Goal: Subscribe to service/newsletter

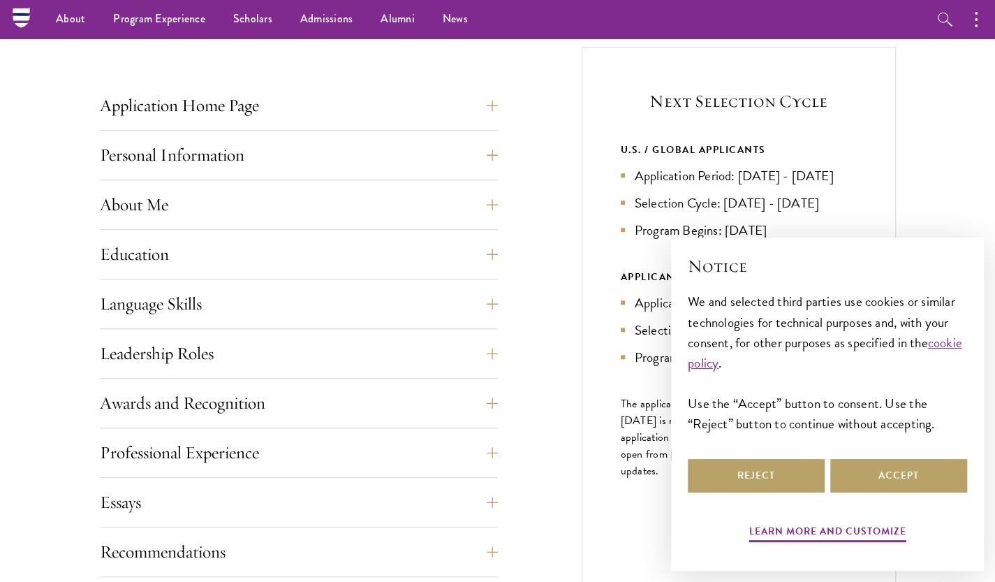
scroll to position [521, 0]
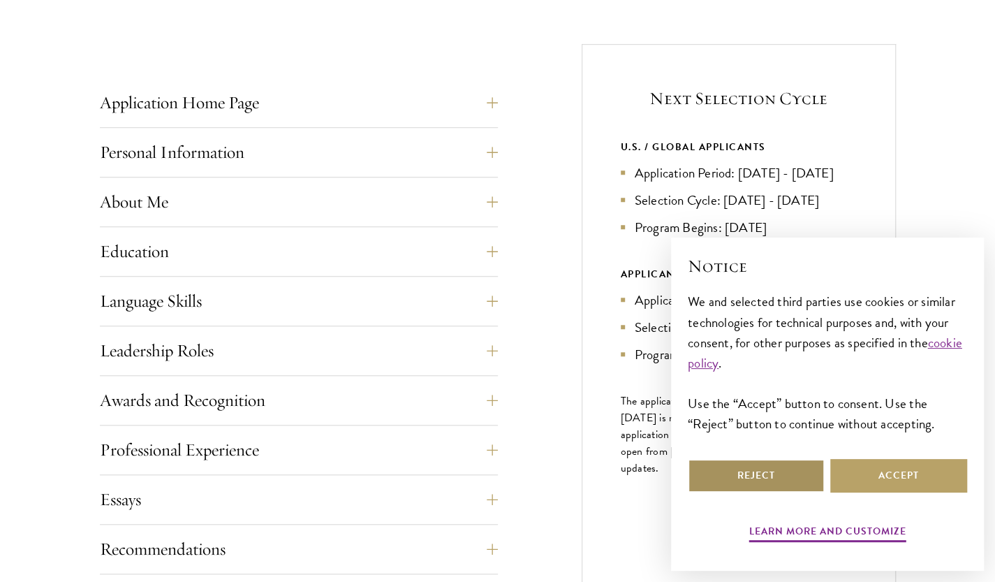
click at [782, 472] on button "Reject" at bounding box center [756, 476] width 137 height 34
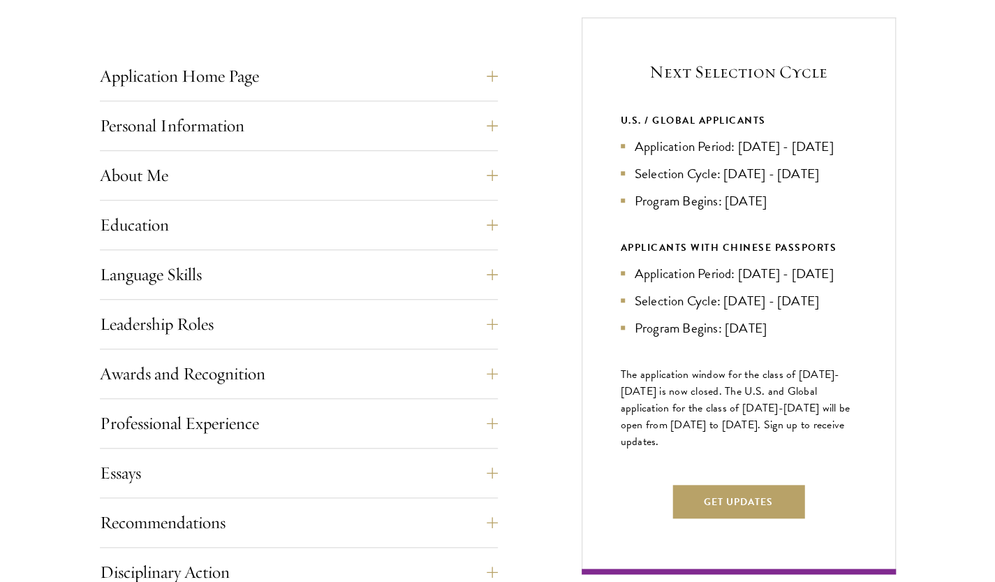
scroll to position [576, 0]
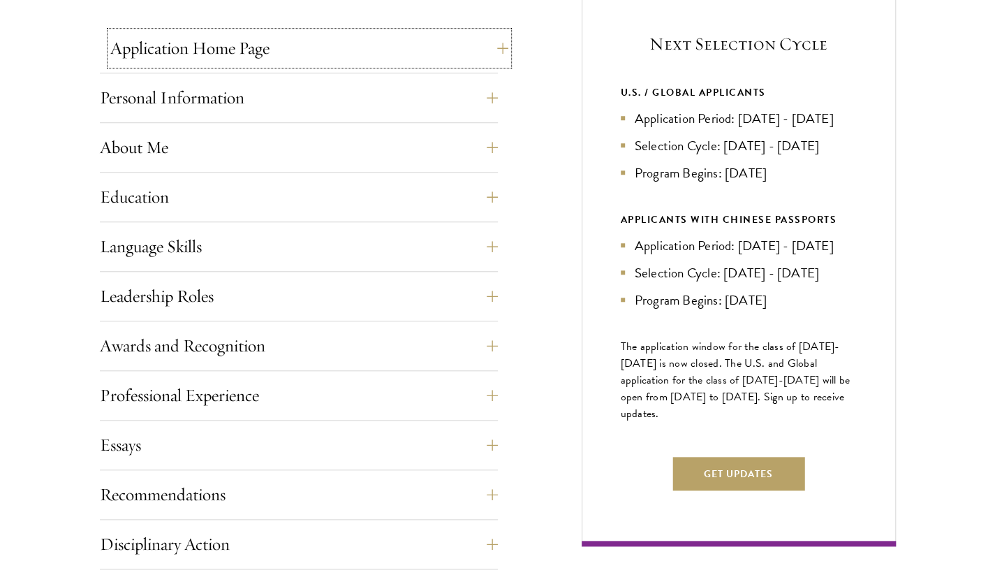
click at [499, 46] on button "Application Home Page" at bounding box center [309, 48] width 398 height 34
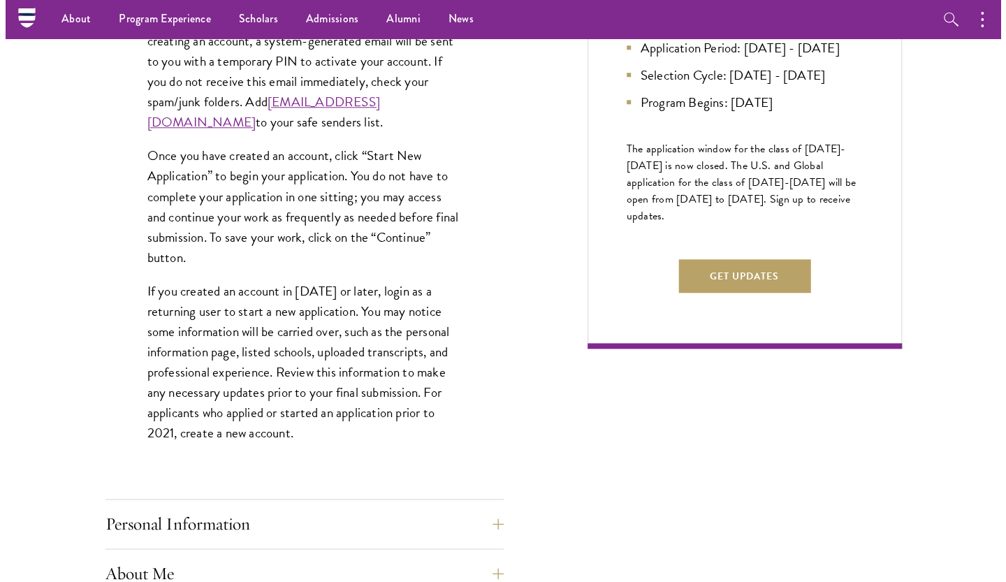
scroll to position [771, 0]
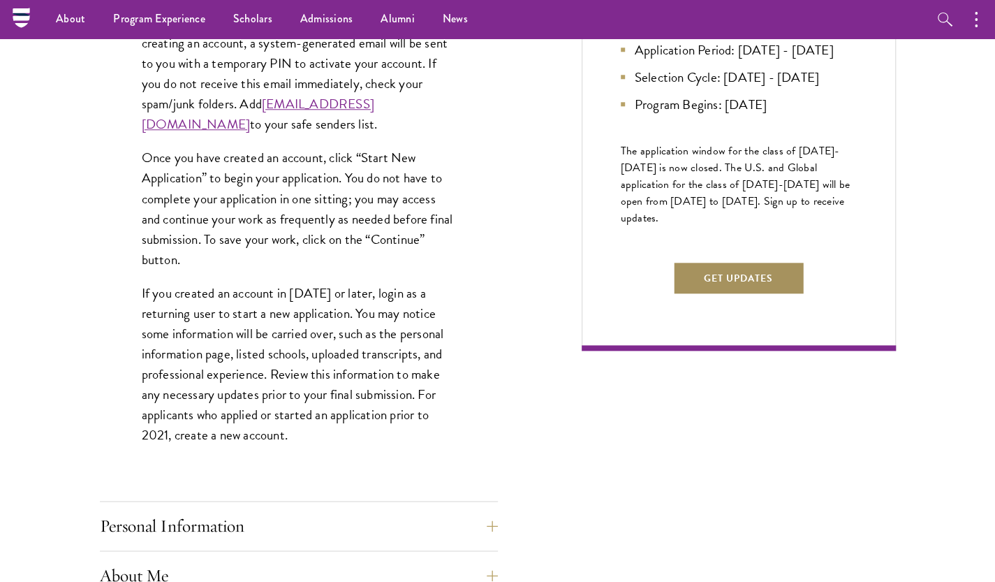
click at [700, 295] on button "Get Updates" at bounding box center [739, 278] width 132 height 34
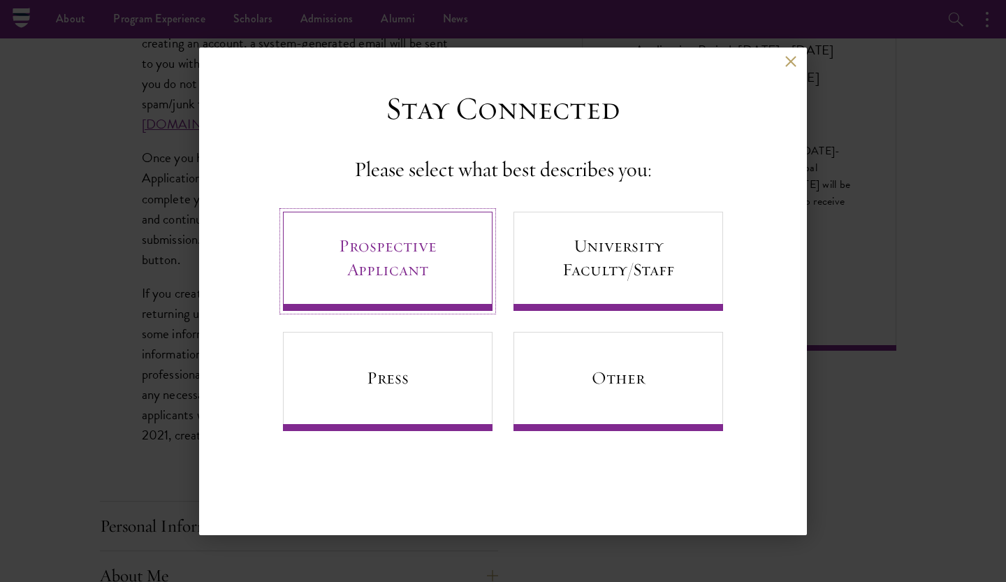
click at [442, 258] on link "Prospective Applicant" at bounding box center [388, 261] width 210 height 99
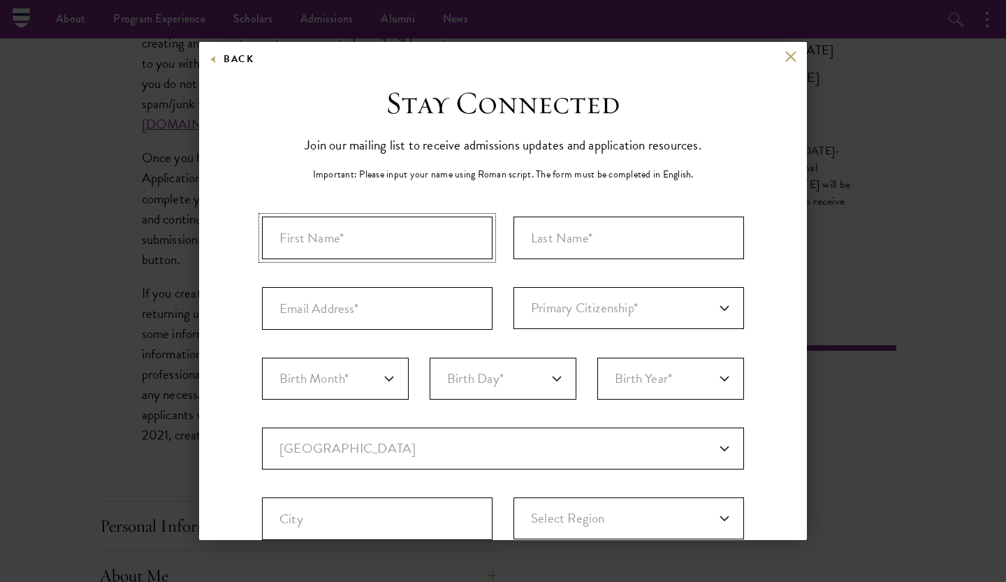
click at [436, 237] on input "First Name*" at bounding box center [377, 238] width 231 height 43
type input "[PERSON_NAME]"
type input "[EMAIL_ADDRESS][DOMAIN_NAME]"
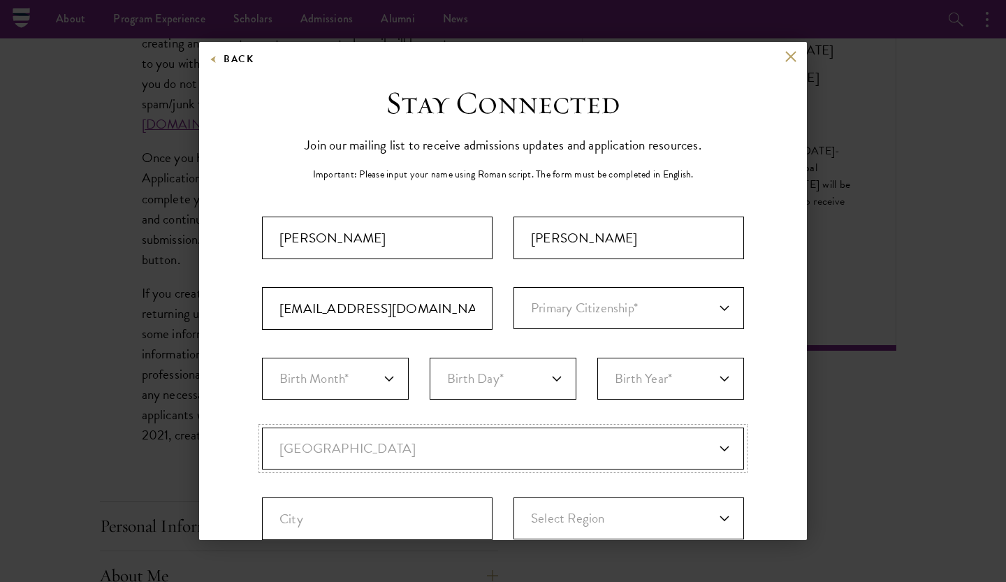
select select "EG"
type input "Assuit"
select select "Asyut"
click at [597, 314] on select "Primary Citizenship* [GEOGRAPHIC_DATA] [DEMOGRAPHIC_DATA] [DEMOGRAPHIC_DATA] [D…" at bounding box center [628, 308] width 231 height 42
select select "EG"
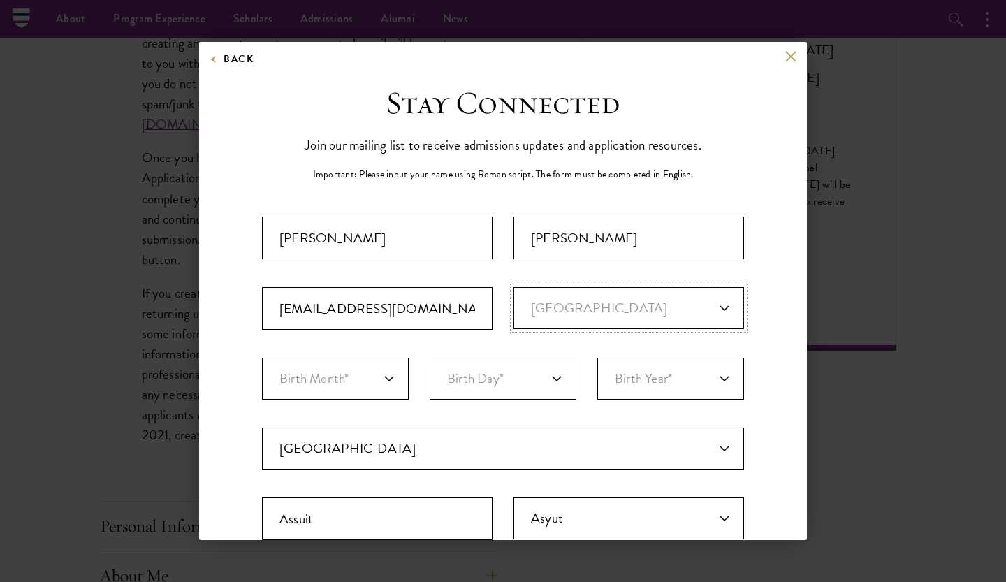
click at [513, 287] on select "Primary Citizenship* [GEOGRAPHIC_DATA] [DEMOGRAPHIC_DATA] [DEMOGRAPHIC_DATA] [D…" at bounding box center [628, 308] width 231 height 42
click at [386, 379] on select "Birth Month* January February March April May June July August September Octobe…" at bounding box center [335, 379] width 147 height 42
select select "03"
click at [262, 358] on select "Birth Month* January February March April May June July August September Octobe…" at bounding box center [335, 379] width 147 height 42
click at [562, 378] on select "Birth Day* 1 2 3 4 5 6 7 8 9 10 11 12 13 14 15 16 17 18 19 20 21 22 23 24 25 26…" at bounding box center [503, 379] width 147 height 42
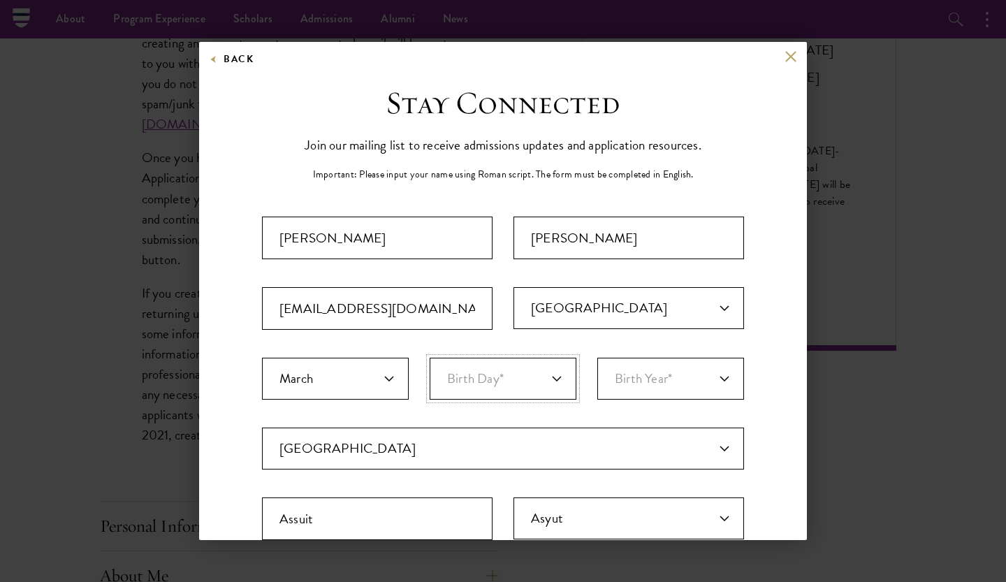
select select "22"
click at [430, 358] on select "Birth Day* 1 2 3 4 5 6 7 8 9 10 11 12 13 14 15 16 17 18 19 20 21 22 23 24 25 26…" at bounding box center [503, 379] width 147 height 42
click at [717, 378] on select "Birth Year* [DEMOGRAPHIC_DATA] [DEMOGRAPHIC_DATA] [DEMOGRAPHIC_DATA] [DEMOGRAPH…" at bounding box center [670, 379] width 147 height 42
select select "1997"
click at [597, 358] on select "Birth Year* [DEMOGRAPHIC_DATA] [DEMOGRAPHIC_DATA] [DEMOGRAPHIC_DATA] [DEMOGRAPH…" at bounding box center [670, 379] width 147 height 42
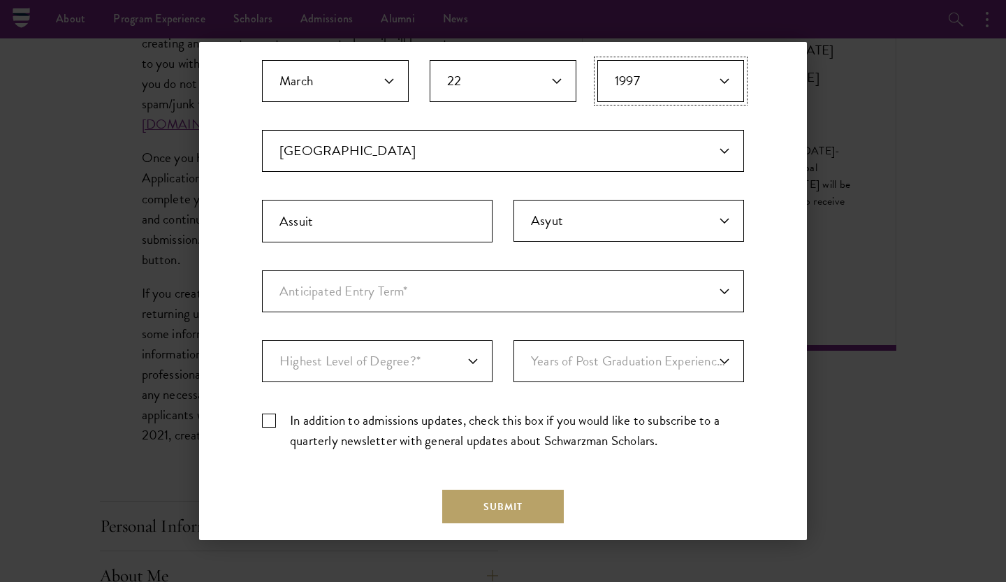
scroll to position [305, 0]
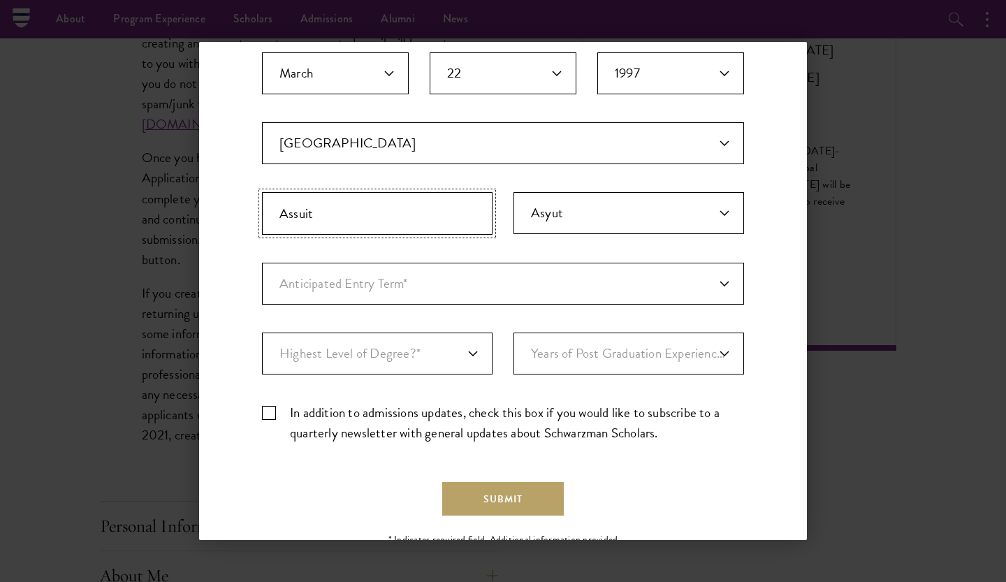
click at [360, 202] on input "Assuit" at bounding box center [377, 213] width 231 height 43
type input "[GEOGRAPHIC_DATA]"
click at [712, 279] on select "Anticipated Entry Term* [DATE] (Application opens [DATE]) Just Exploring" at bounding box center [503, 284] width 482 height 42
select select "e64b8ab3-eabb-4867-96d5-7e6b4840665f"
click at [262, 263] on select "Anticipated Entry Term* [DATE] (Application opens [DATE]) Just Exploring" at bounding box center [503, 284] width 482 height 42
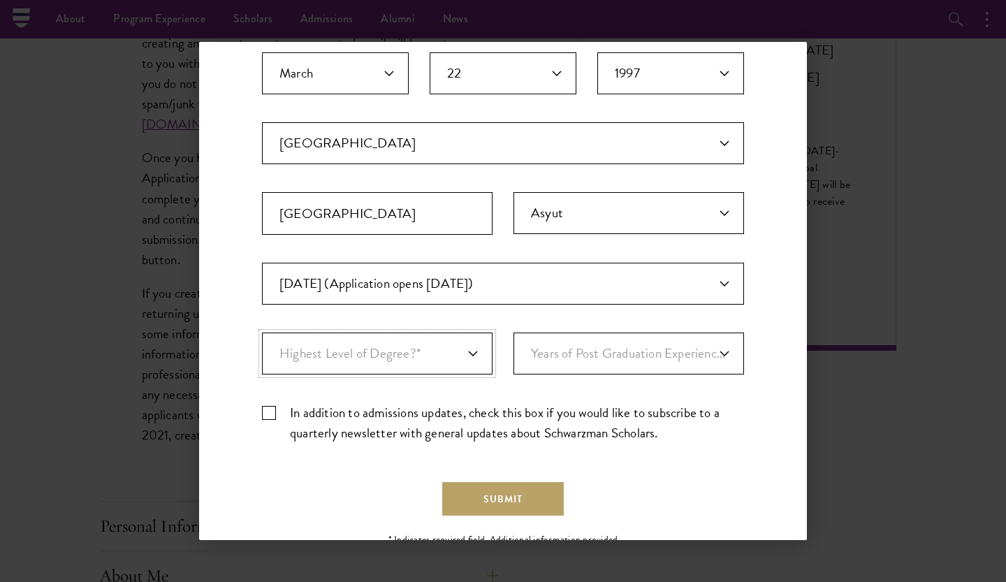
click at [469, 350] on select "Highest Level of Degree?* PHD Bachelor's Master's Current Undergraduate Student" at bounding box center [377, 353] width 231 height 42
select select "009547fe-3364-4351-8e81-63abea734008"
click at [262, 332] on select "Highest Level of Degree?* PHD Bachelor's Master's Current Undergraduate Student" at bounding box center [377, 353] width 231 height 42
click at [702, 351] on select "Years of Post Graduation Experience?* 1 2 3 4 5 6 7 8 9 10" at bounding box center [628, 353] width 231 height 42
select select "2"
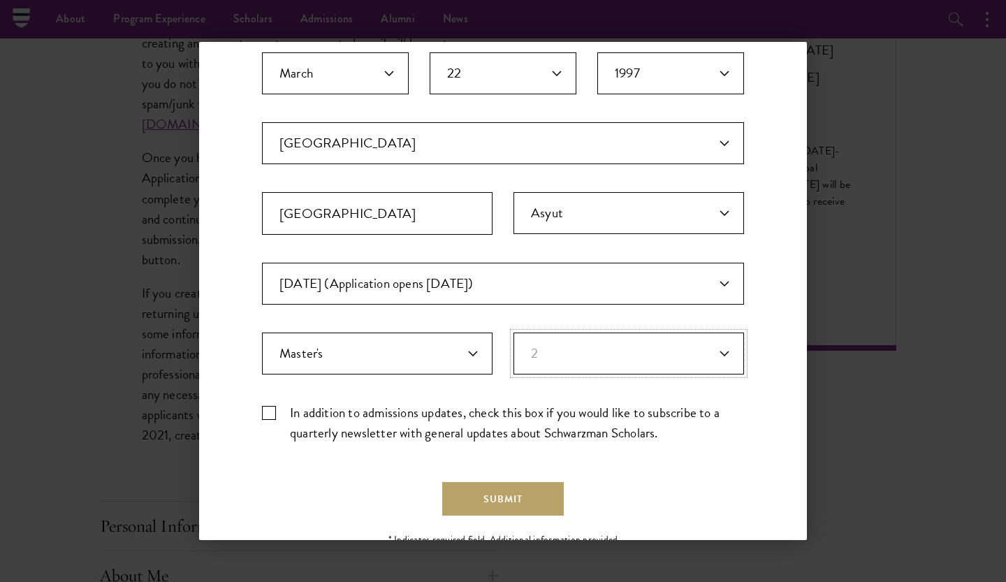
click at [513, 332] on select "Years of Post Graduation Experience?* 1 2 3 4 5 6 7 8 9 10" at bounding box center [628, 353] width 231 height 42
click at [269, 407] on label "In addition to admissions updates, check this box if you would like to subscrib…" at bounding box center [503, 422] width 482 height 41
click at [269, 407] on input "In addition to admissions updates, check this box if you would like to subscrib…" at bounding box center [503, 406] width 482 height 9
checkbox input "true"
click at [492, 504] on button "Submit" at bounding box center [503, 499] width 122 height 34
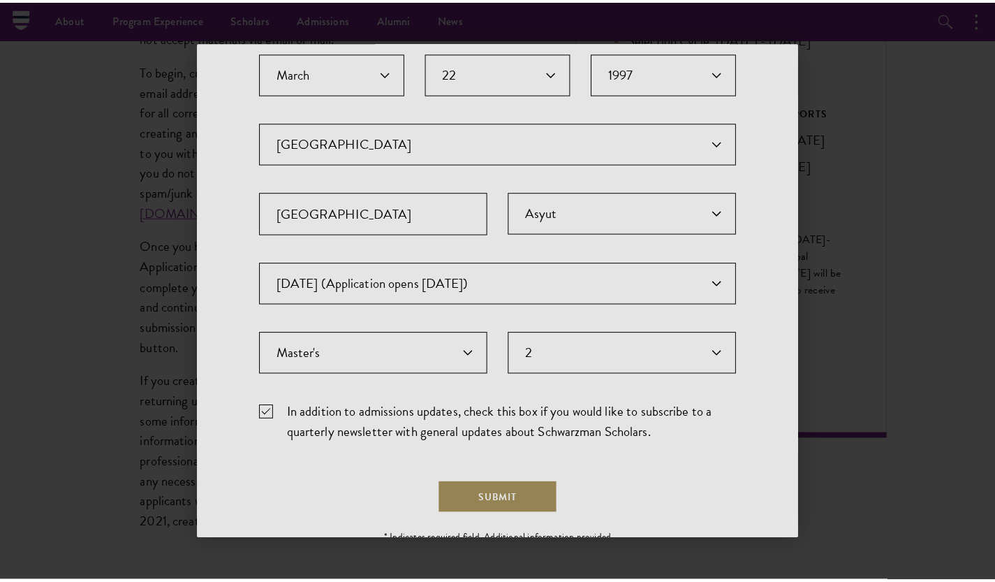
scroll to position [0, 0]
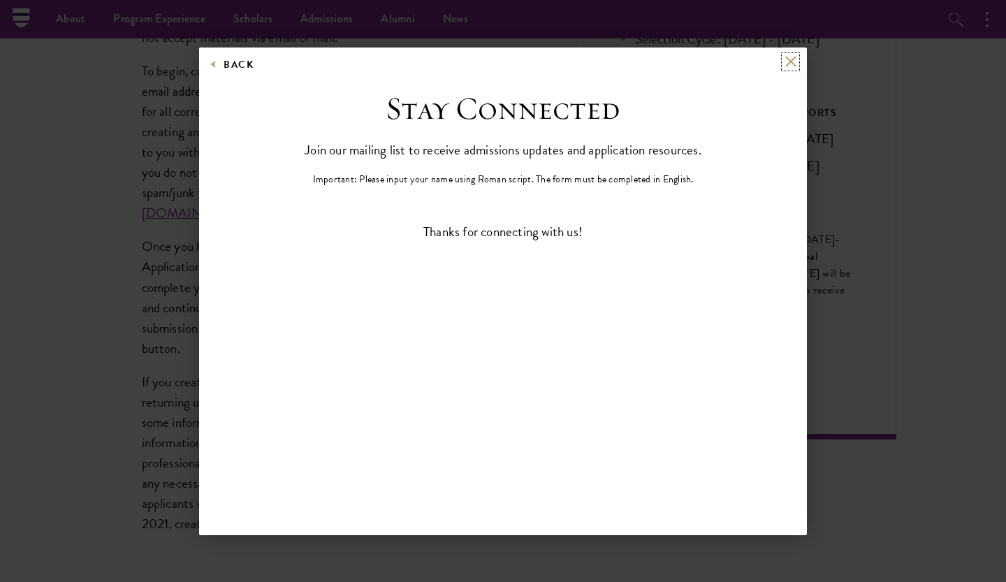
click at [794, 63] on button at bounding box center [790, 62] width 12 height 12
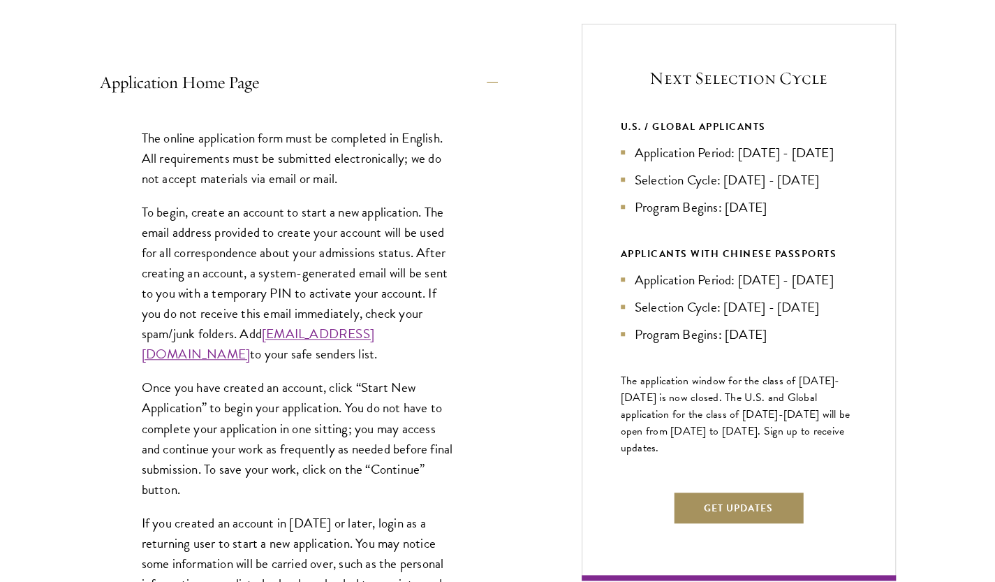
scroll to position [559, 0]
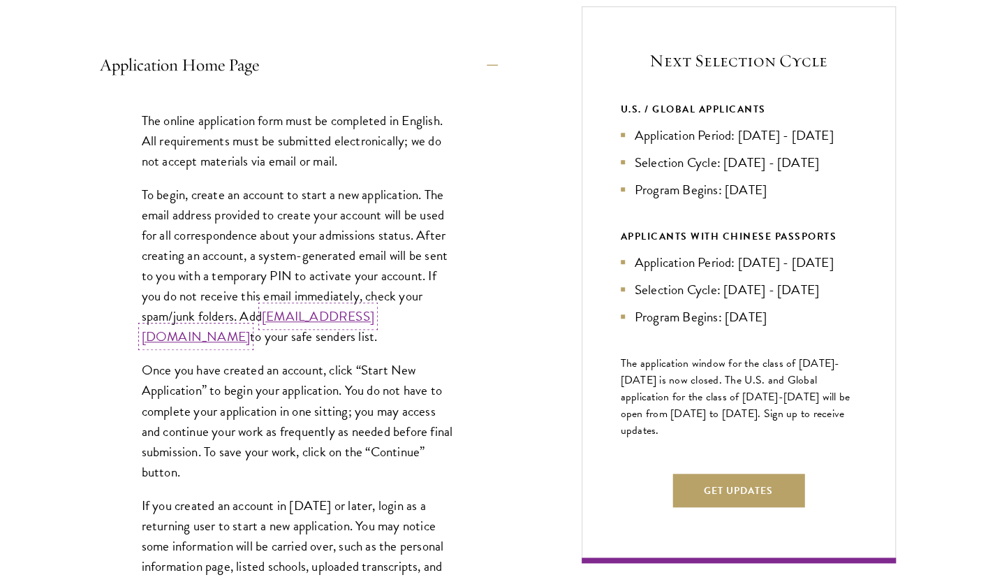
click at [314, 339] on link "[EMAIL_ADDRESS][DOMAIN_NAME]" at bounding box center [258, 326] width 233 height 41
